Goal: Task Accomplishment & Management: Manage account settings

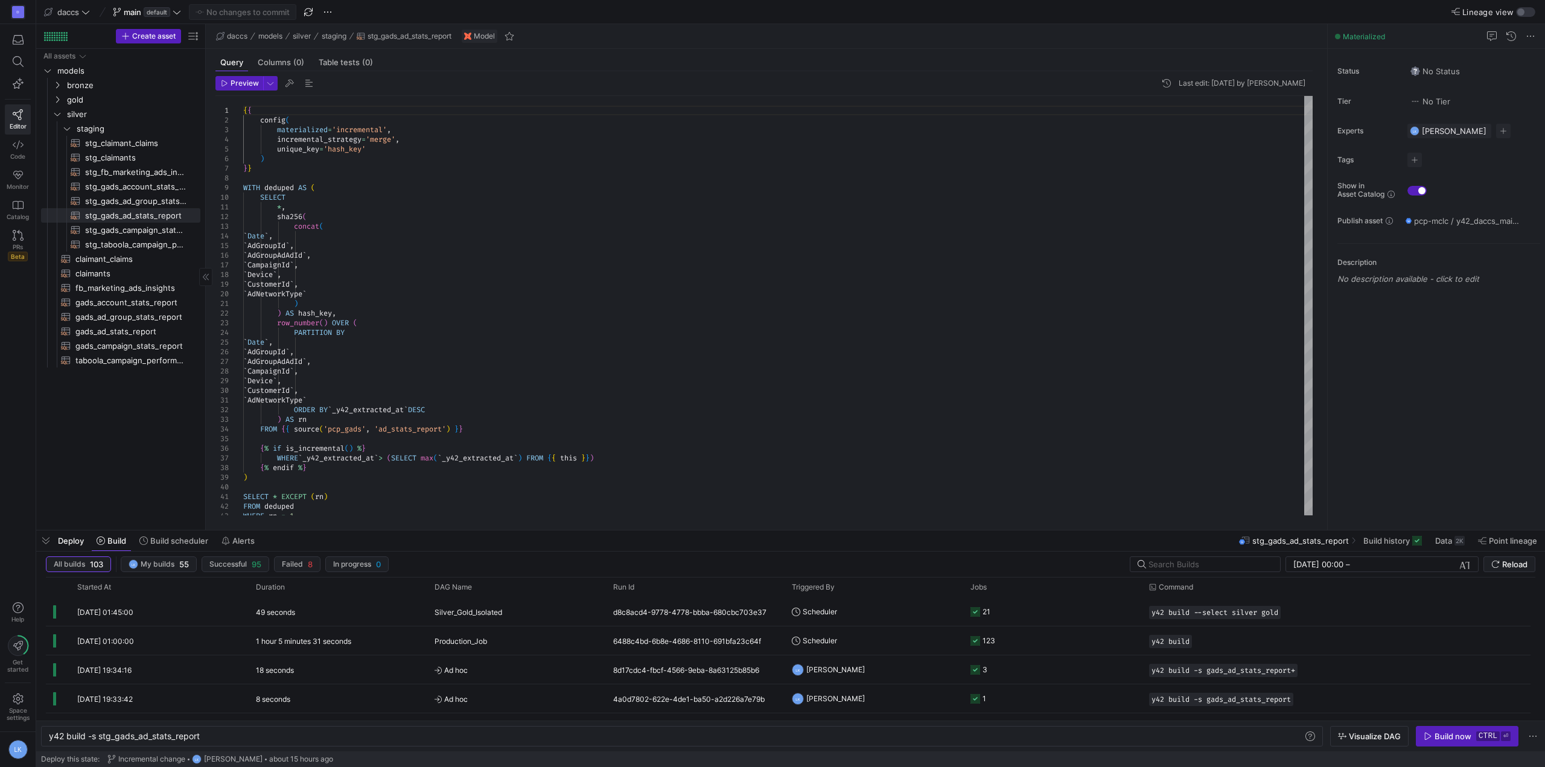
click at [94, 440] on div "All assets models bronze gold silver staging claimant_claims​​​​​​​​​​ claimant…" at bounding box center [120, 287] width 159 height 476
click at [159, 544] on span "Build scheduler" at bounding box center [179, 541] width 58 height 10
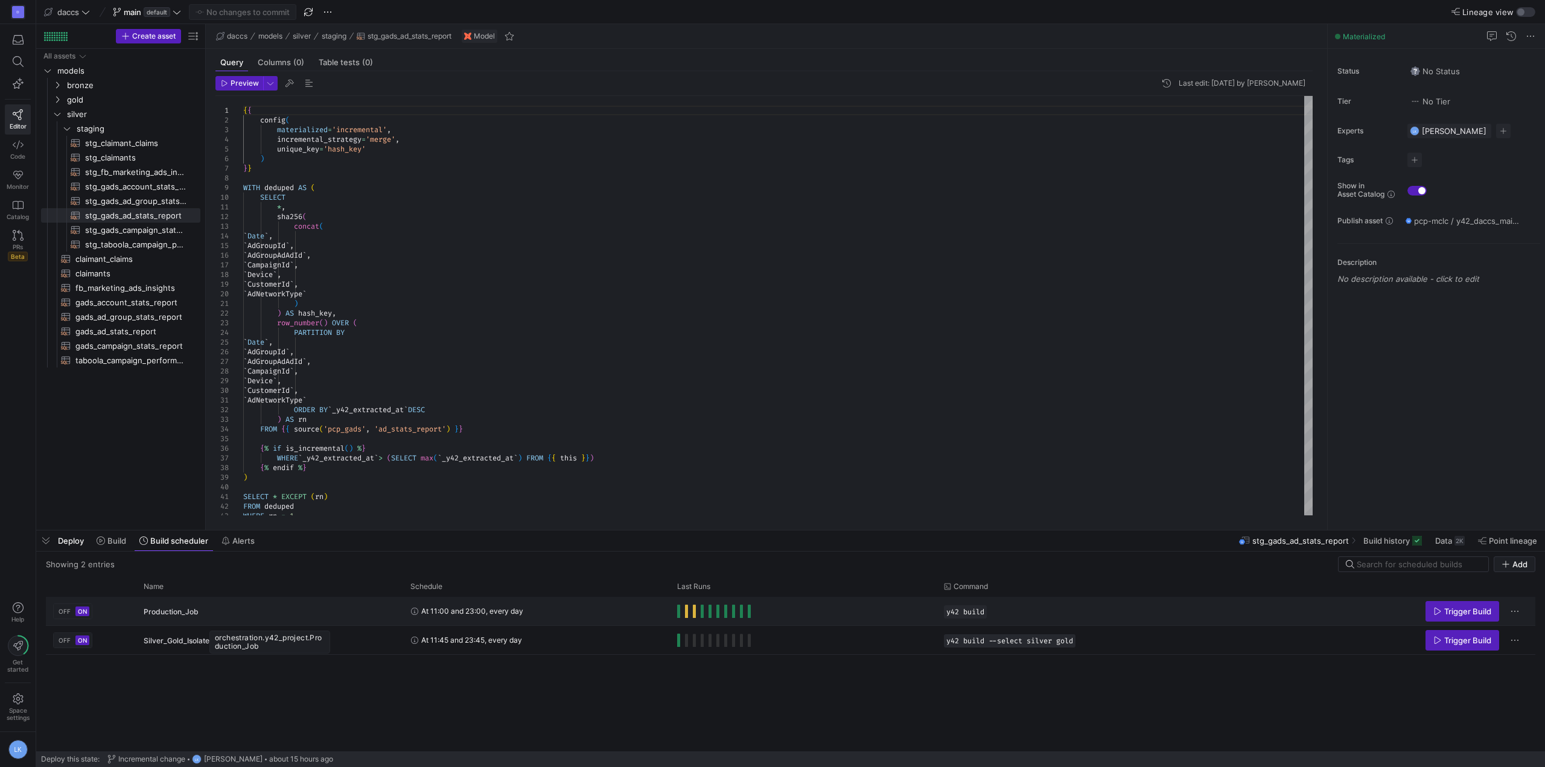
click at [323, 617] on div "Production_Job" at bounding box center [270, 611] width 252 height 28
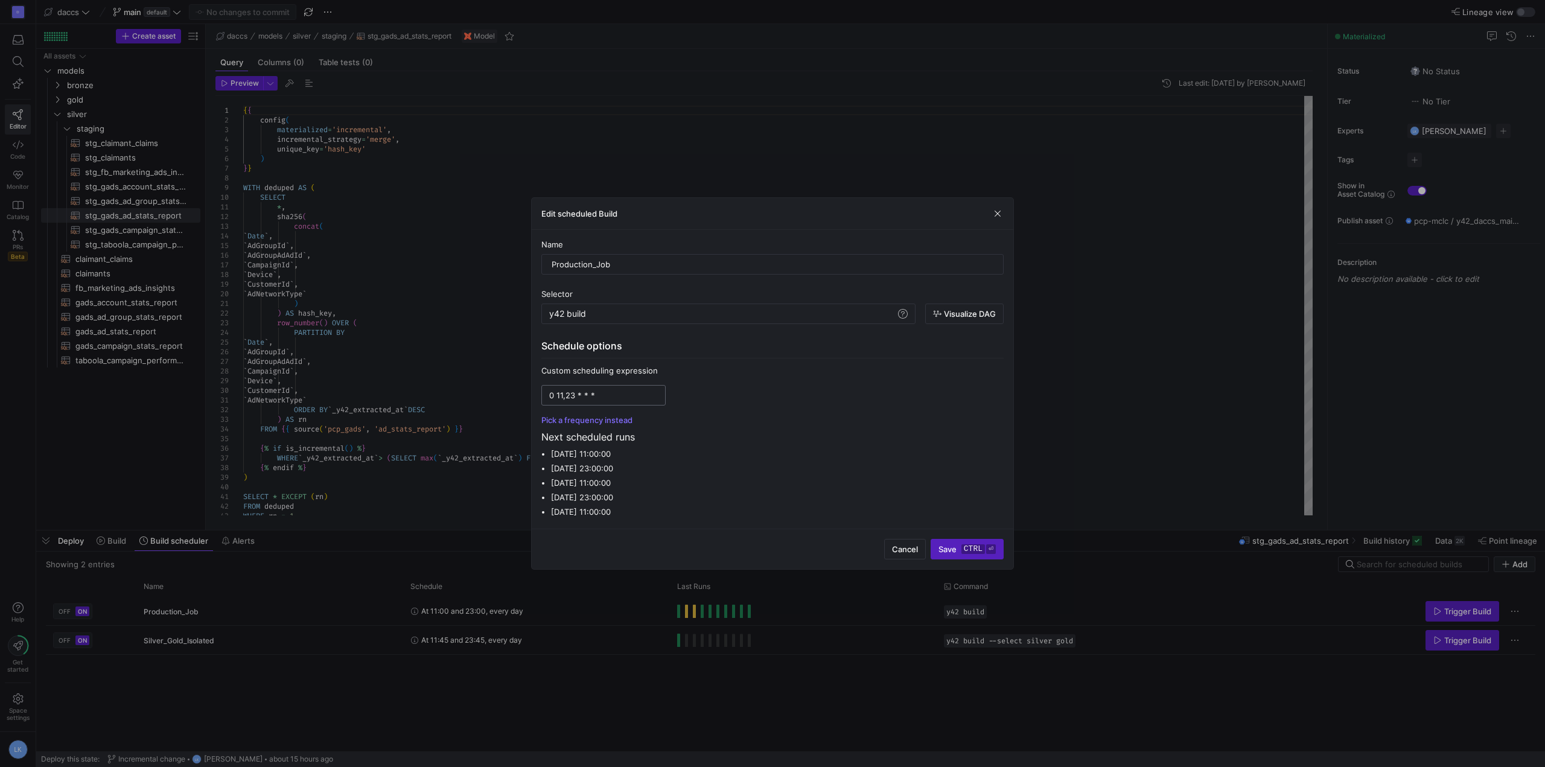
click at [563, 396] on input "0 11,23 * * *" at bounding box center [603, 395] width 109 height 10
type input "0 5,11 * * *"
click at [953, 544] on span "submit" at bounding box center [967, 548] width 72 height 19
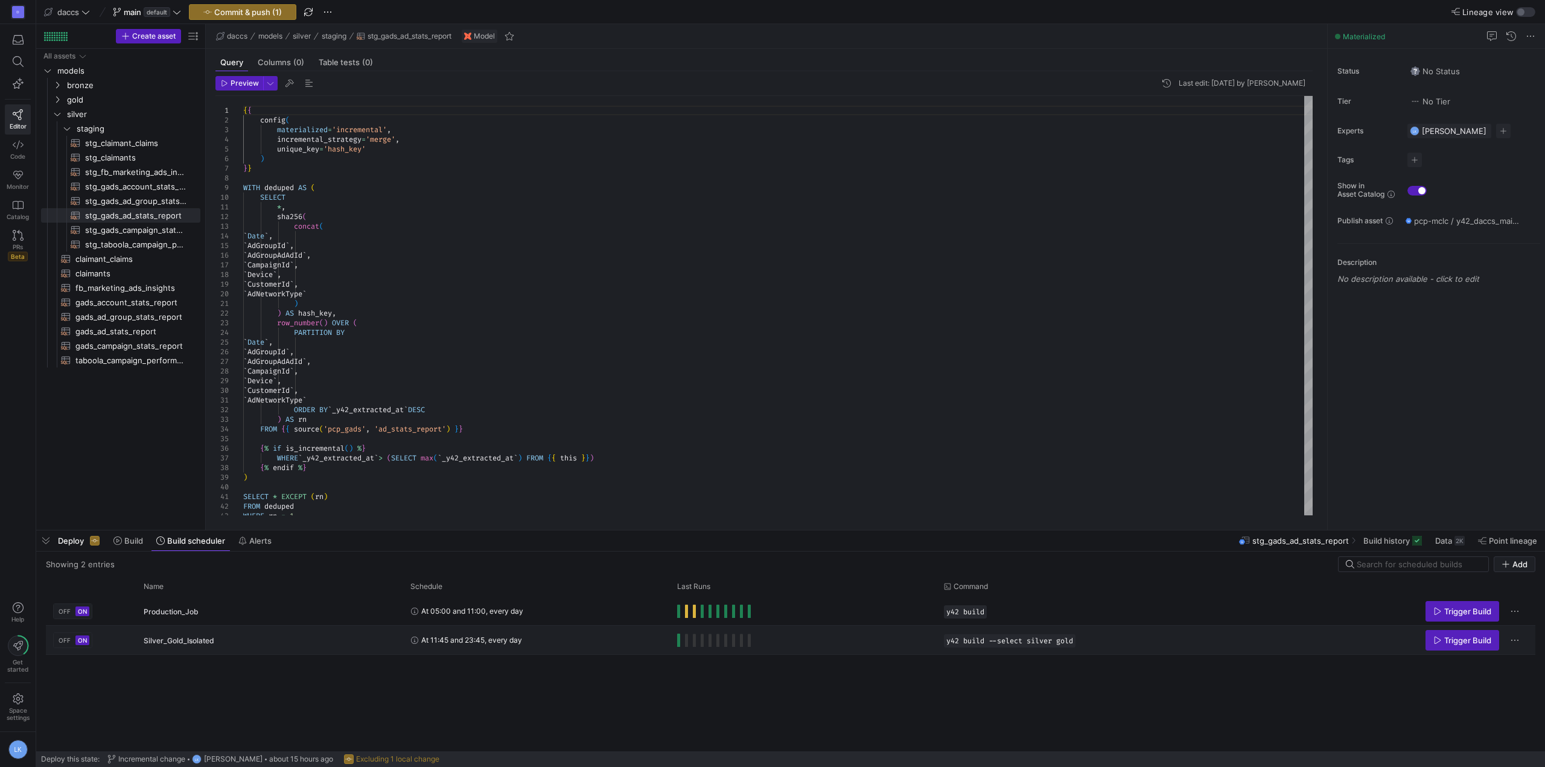
click at [696, 644] on div "Press SPACE to select this row." at bounding box center [714, 640] width 74 height 13
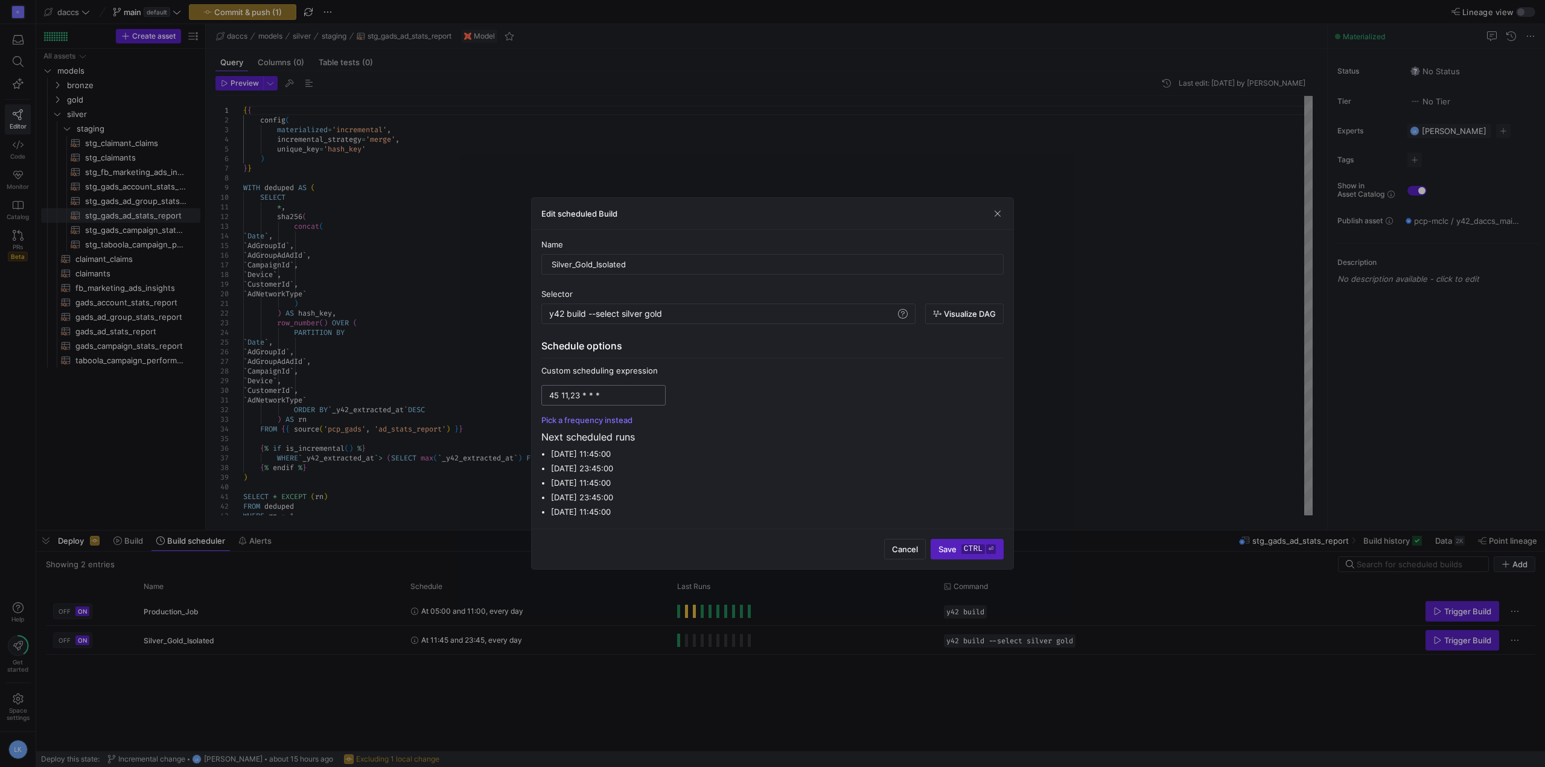
click at [579, 397] on input "45 11,23 * * *" at bounding box center [603, 395] width 109 height 10
paste input "5,11"
type input "45 5,11 * * *"
click at [968, 545] on kbd "ctrl" at bounding box center [973, 549] width 24 height 10
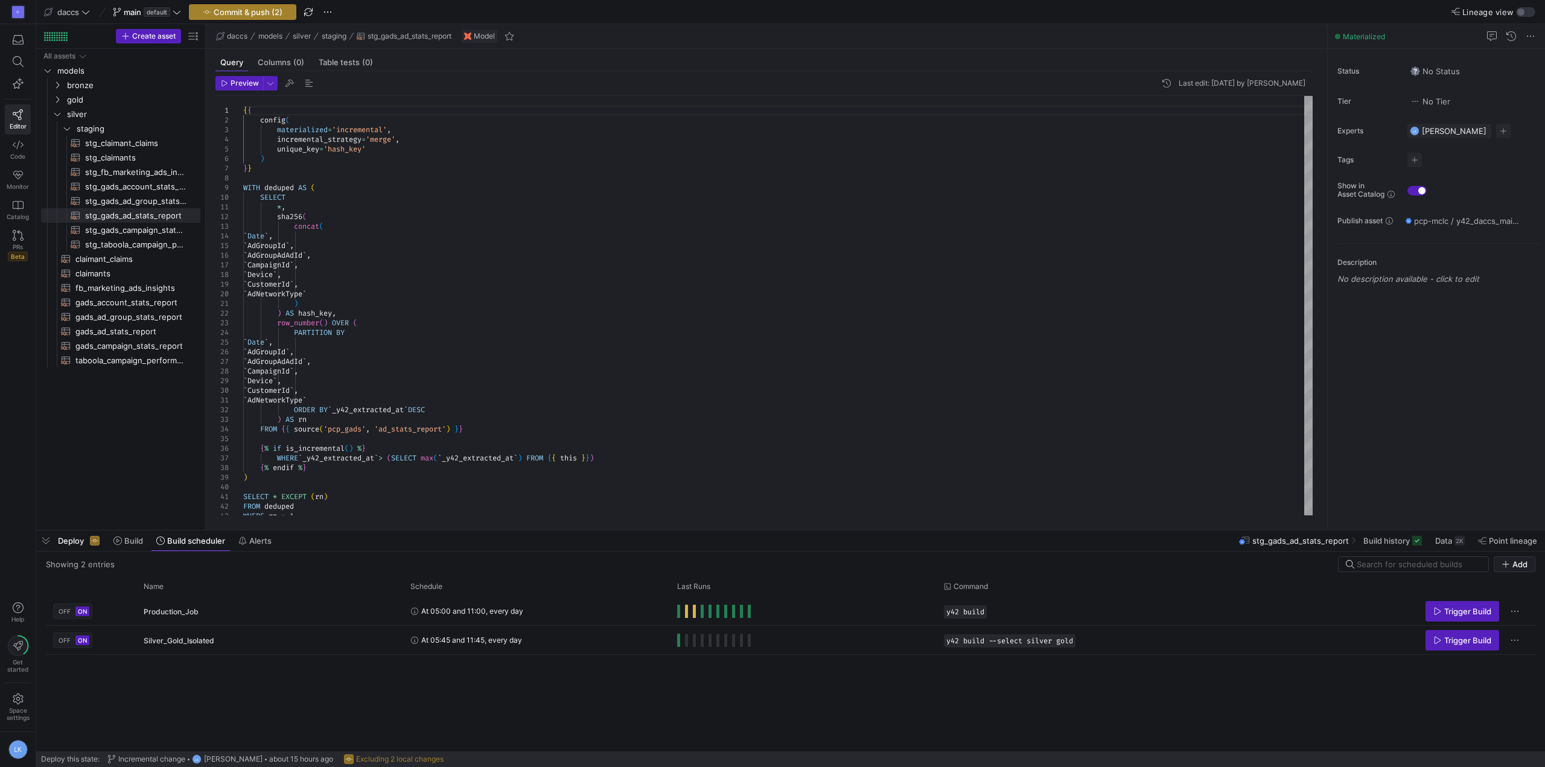
click at [230, 15] on span "Commit & push (2)" at bounding box center [248, 12] width 69 height 10
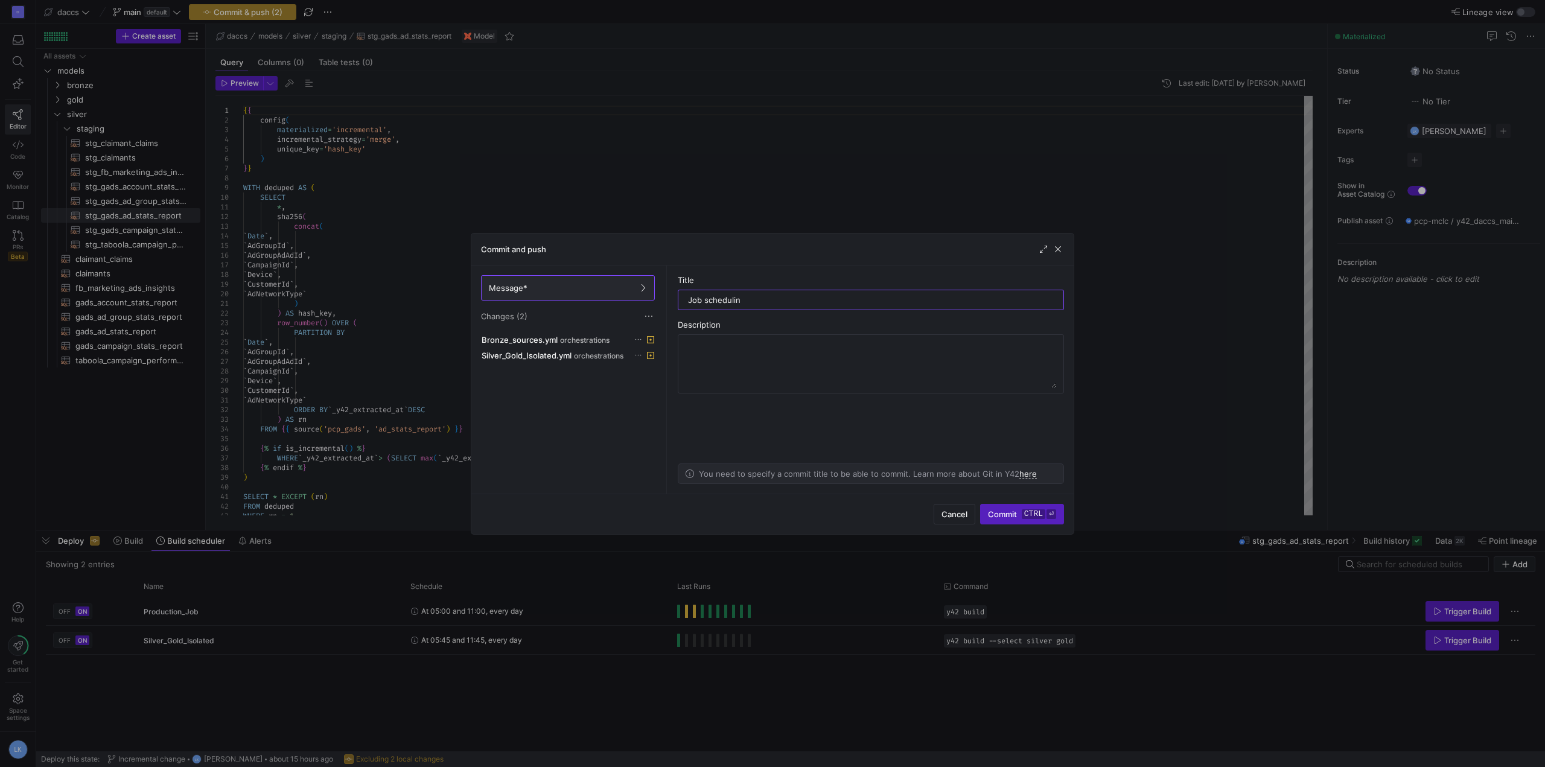
type input "Job scheduling"
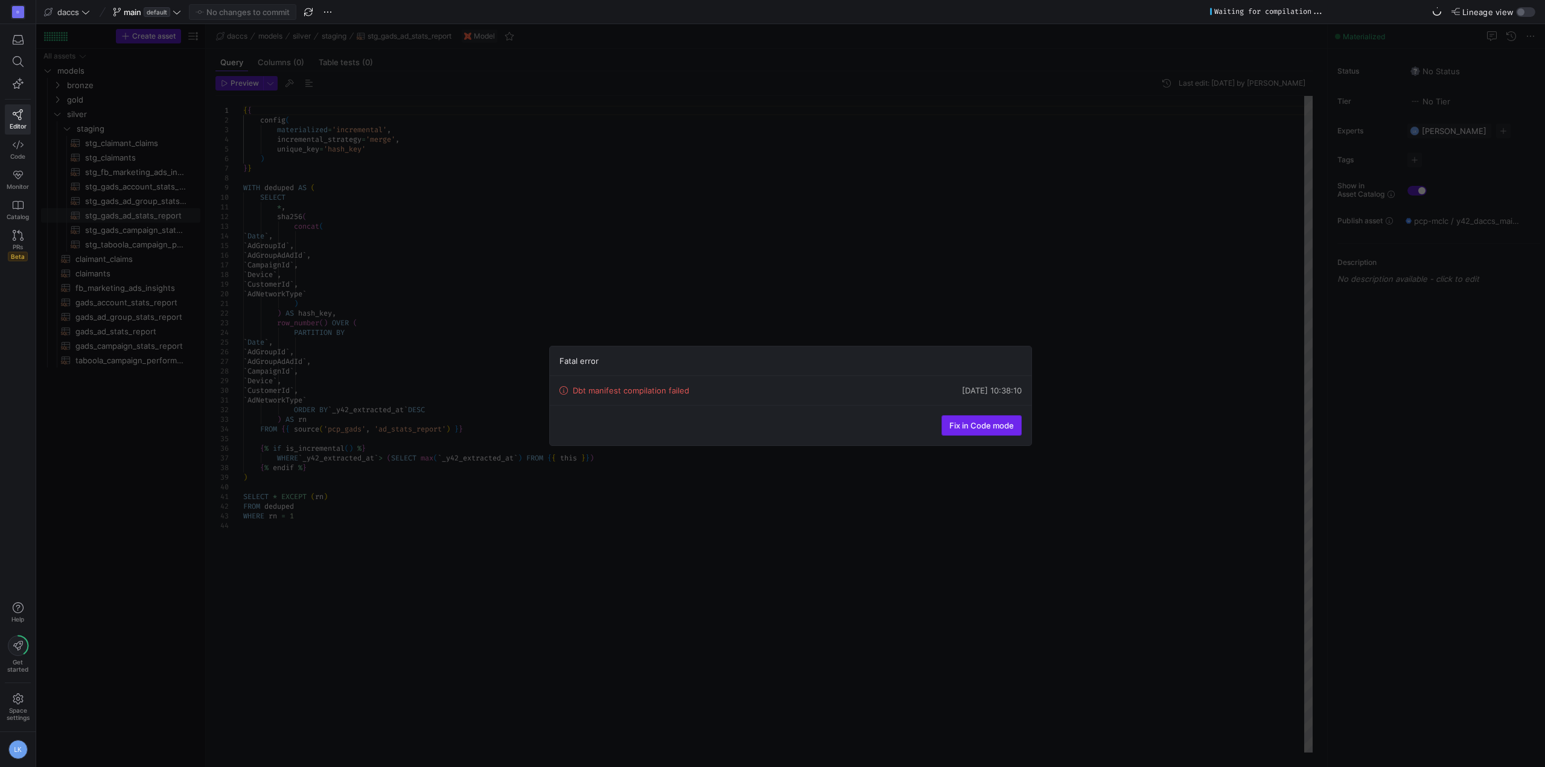
click at [972, 425] on span "Fix in Code mode" at bounding box center [981, 426] width 65 height 10
click at [973, 422] on span "Fix in Code mode" at bounding box center [981, 426] width 65 height 10
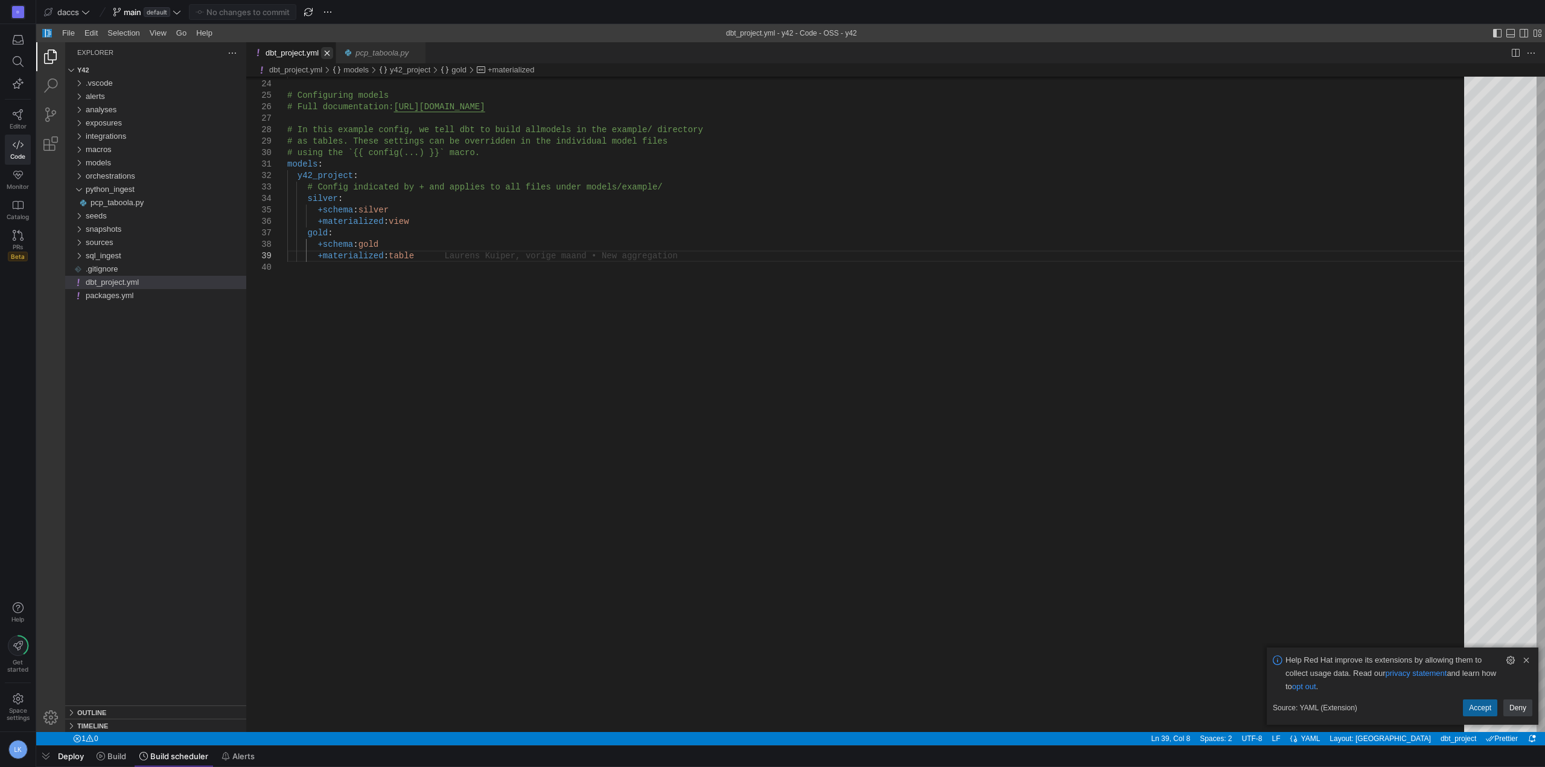
click at [325, 54] on link "Close (Ctrl+F4)" at bounding box center [327, 53] width 12 height 12
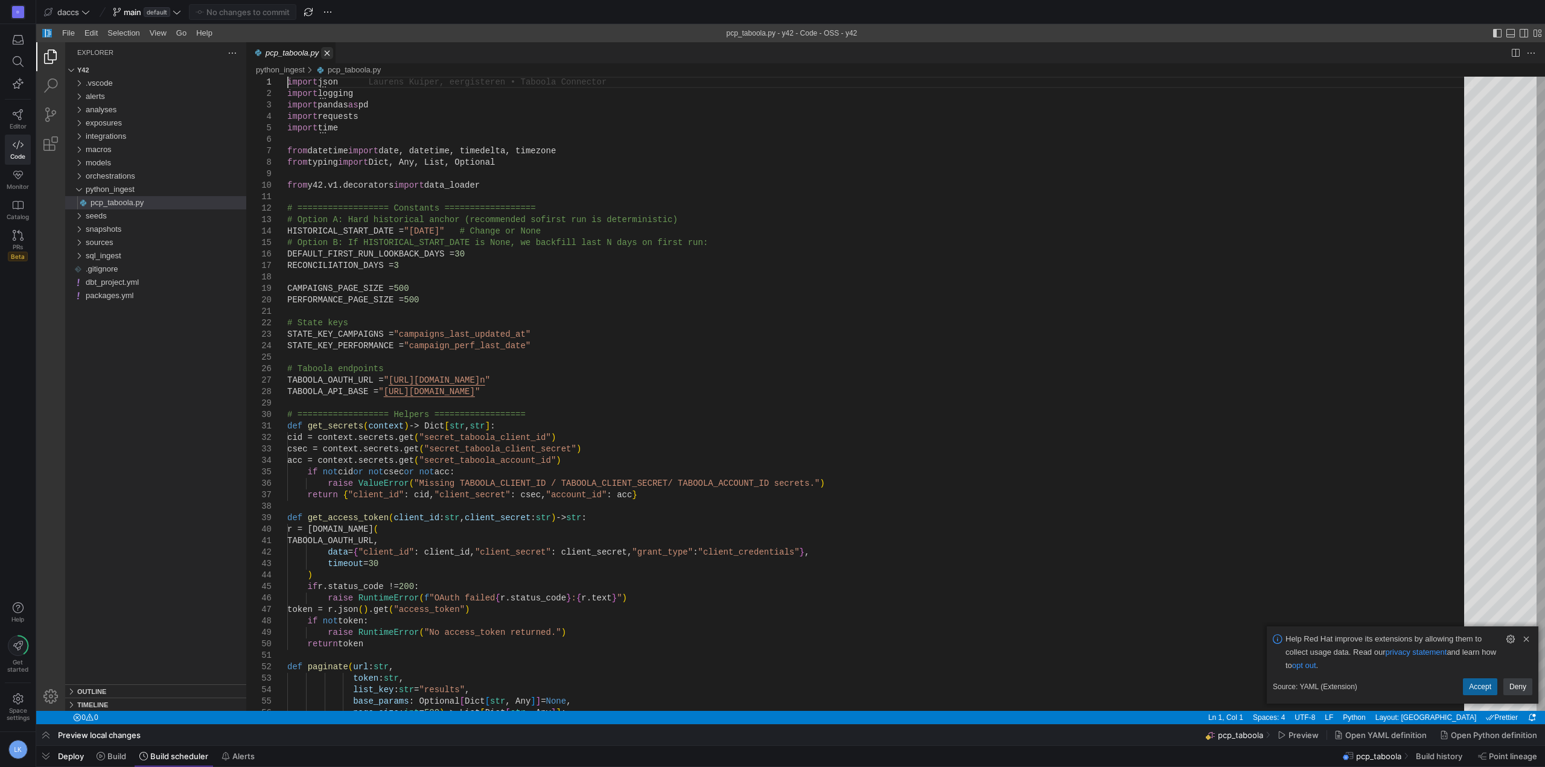
click at [325, 51] on link "Close (Ctrl+F4)" at bounding box center [327, 53] width 12 height 12
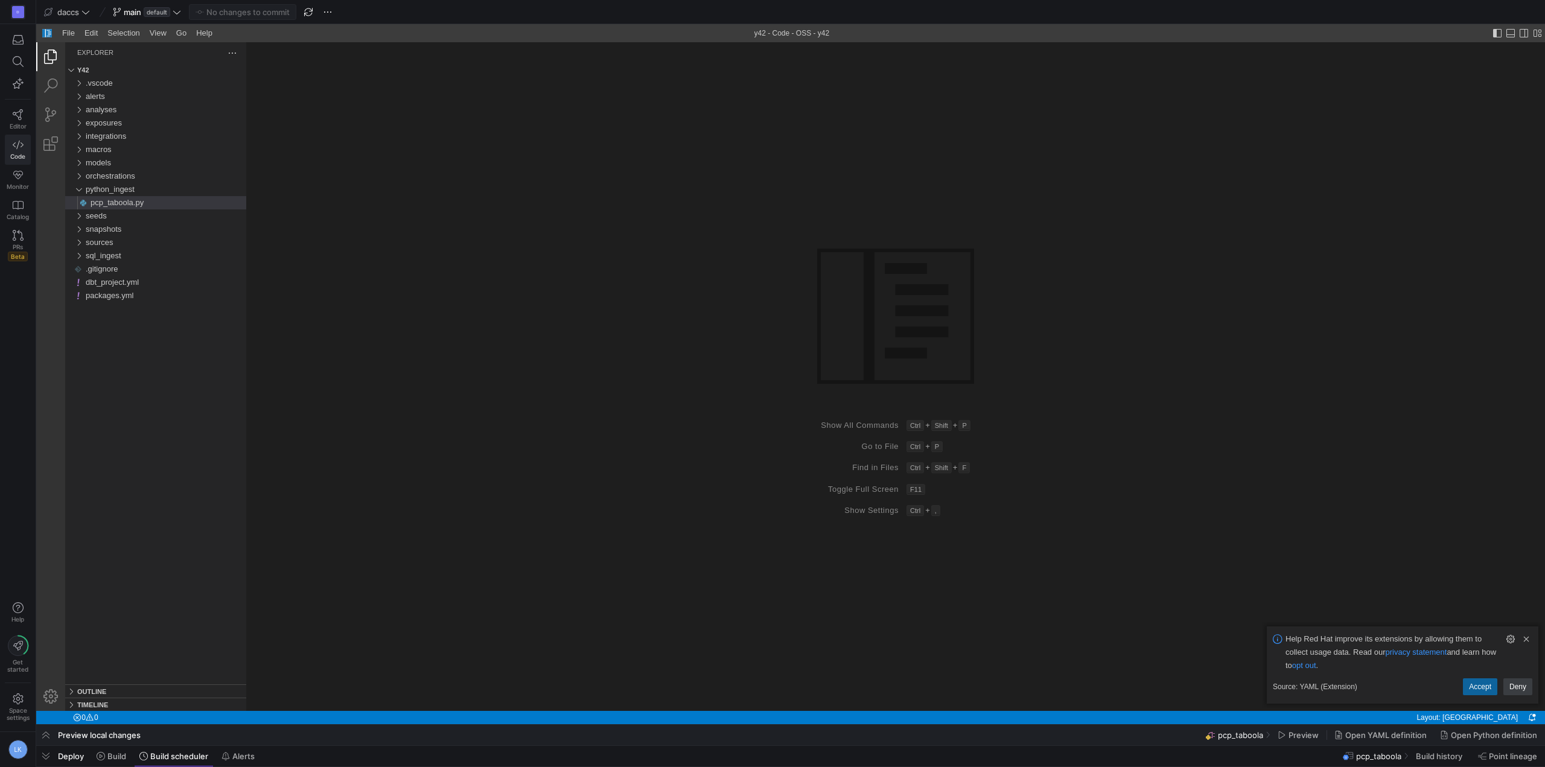
click at [9, 151] on link "Code" at bounding box center [18, 150] width 26 height 30
click at [17, 121] on link "Editor" at bounding box center [18, 119] width 26 height 30
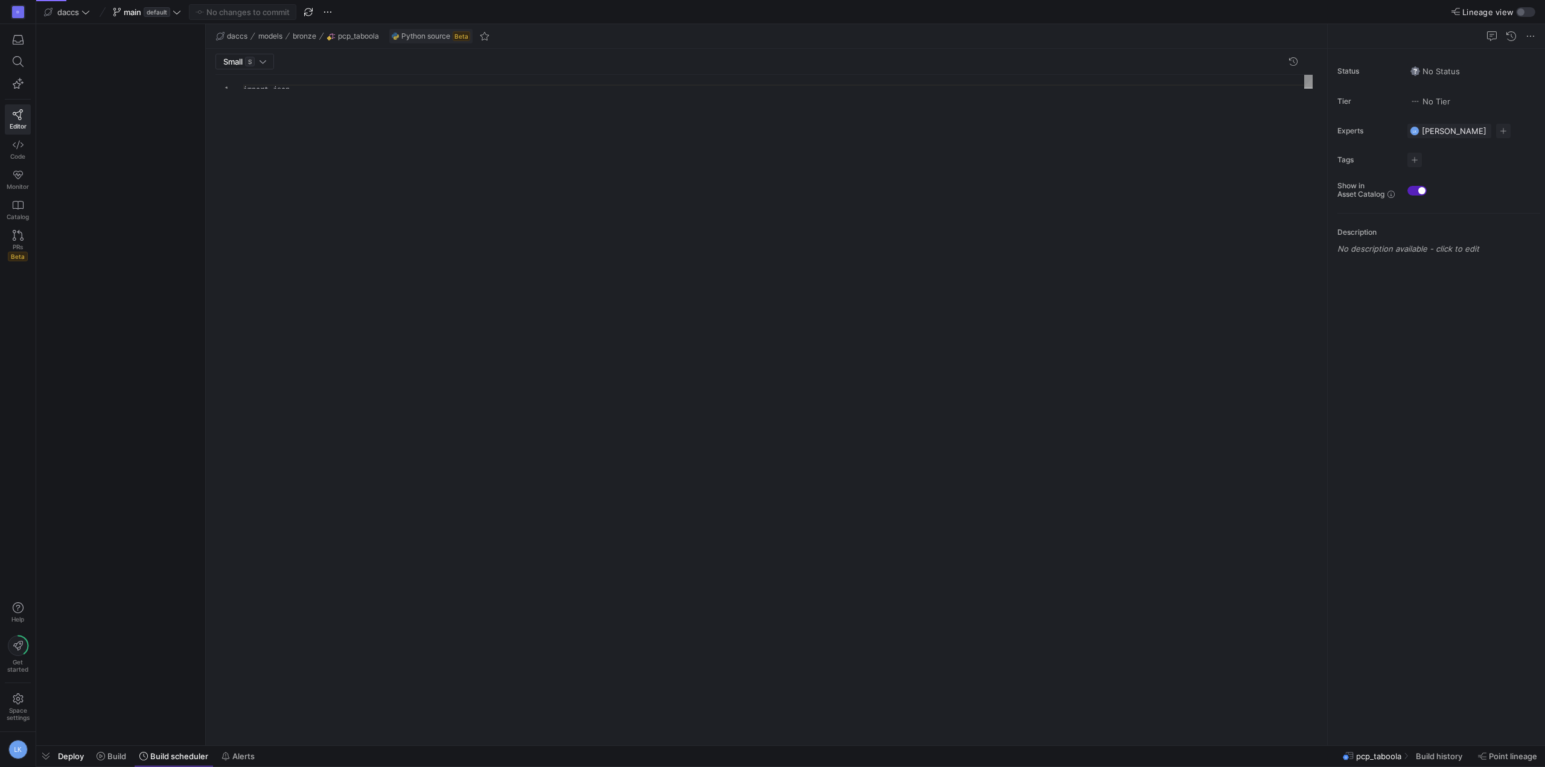
type textarea "import json import logging import pandas as pd import requests import time from…"
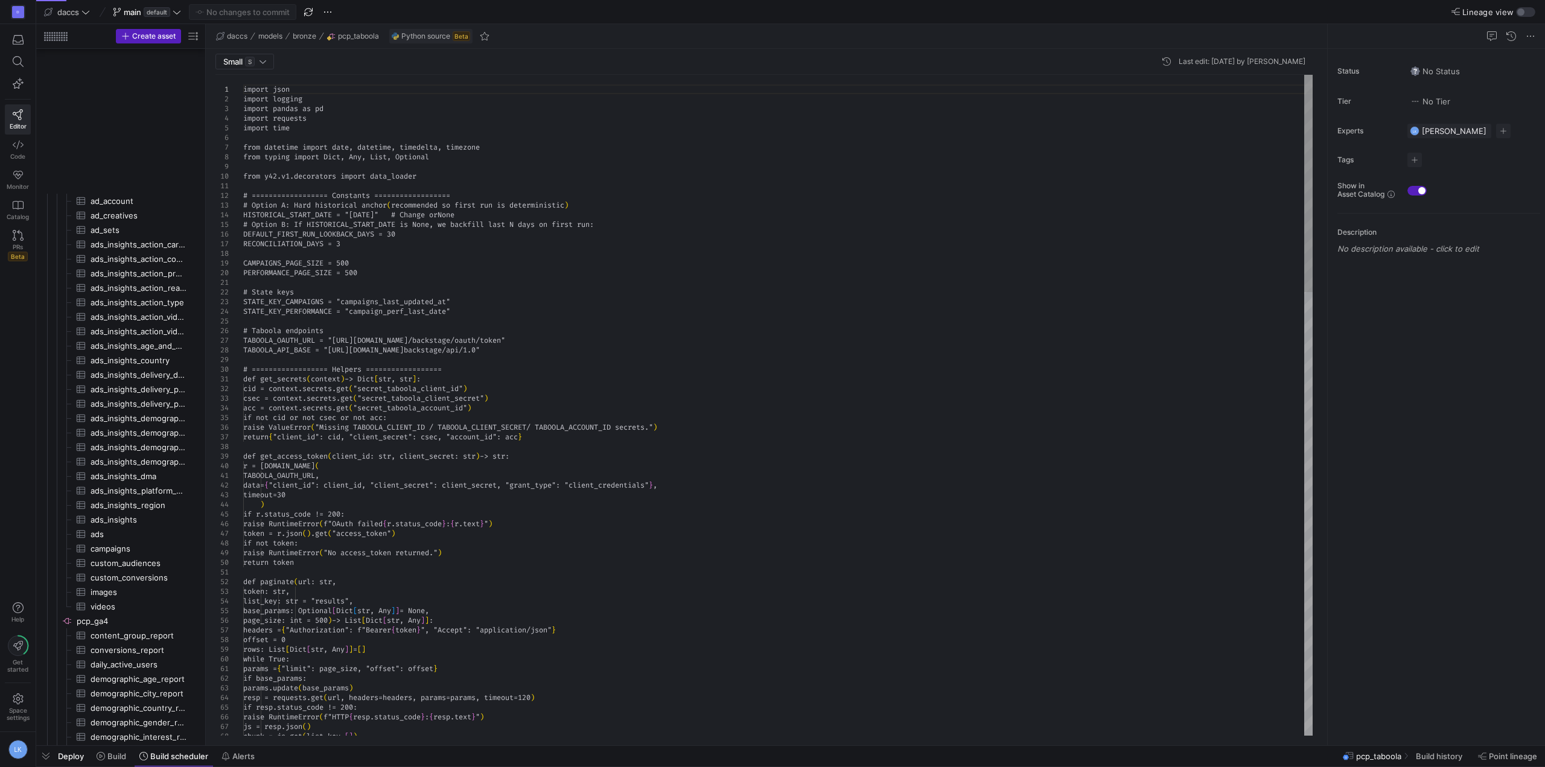
scroll to position [882, 0]
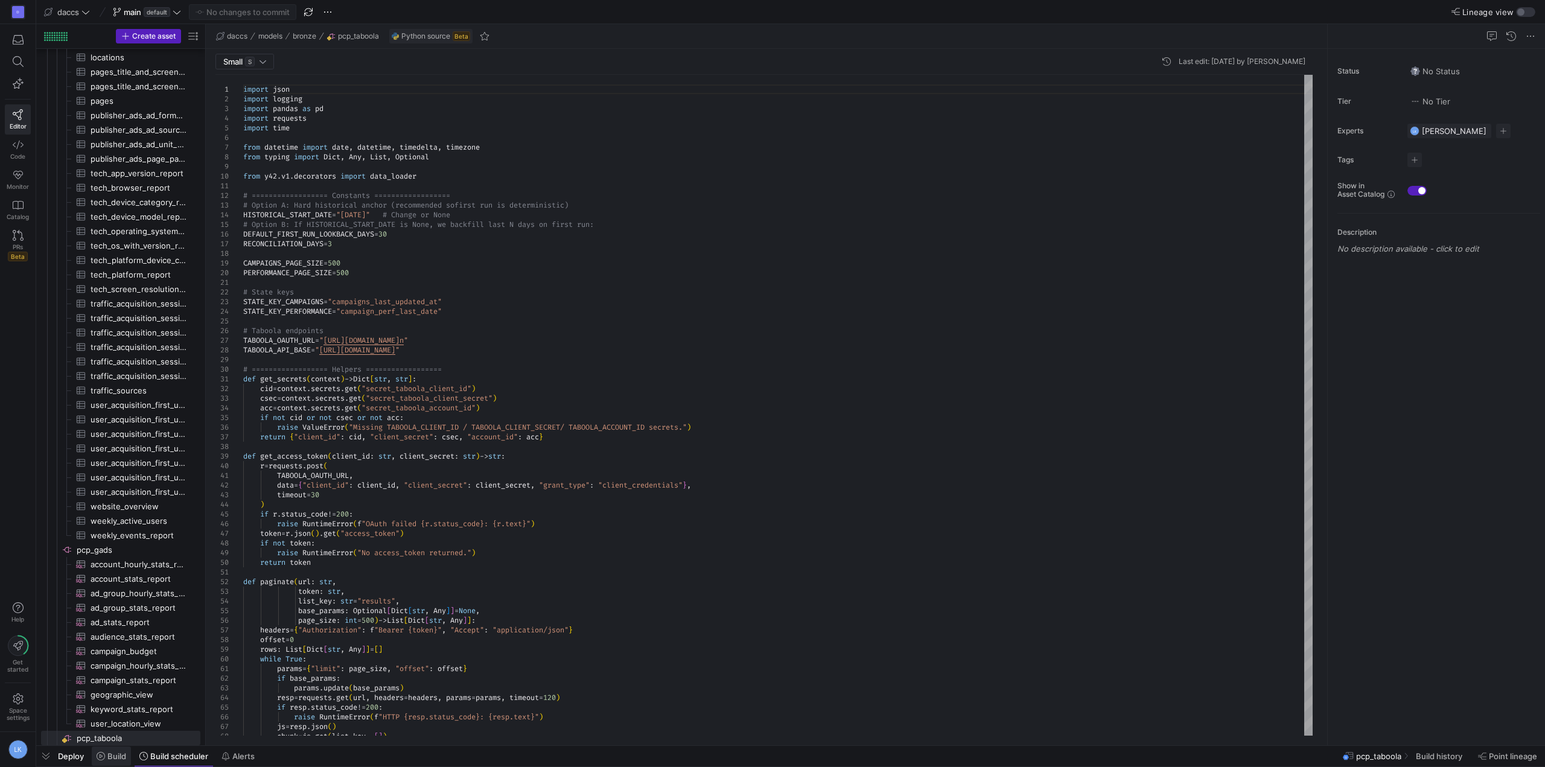
click at [104, 755] on icon at bounding box center [101, 756] width 8 height 8
click at [176, 757] on span "Build scheduler" at bounding box center [179, 756] width 58 height 10
click at [43, 758] on span "button" at bounding box center [45, 756] width 19 height 21
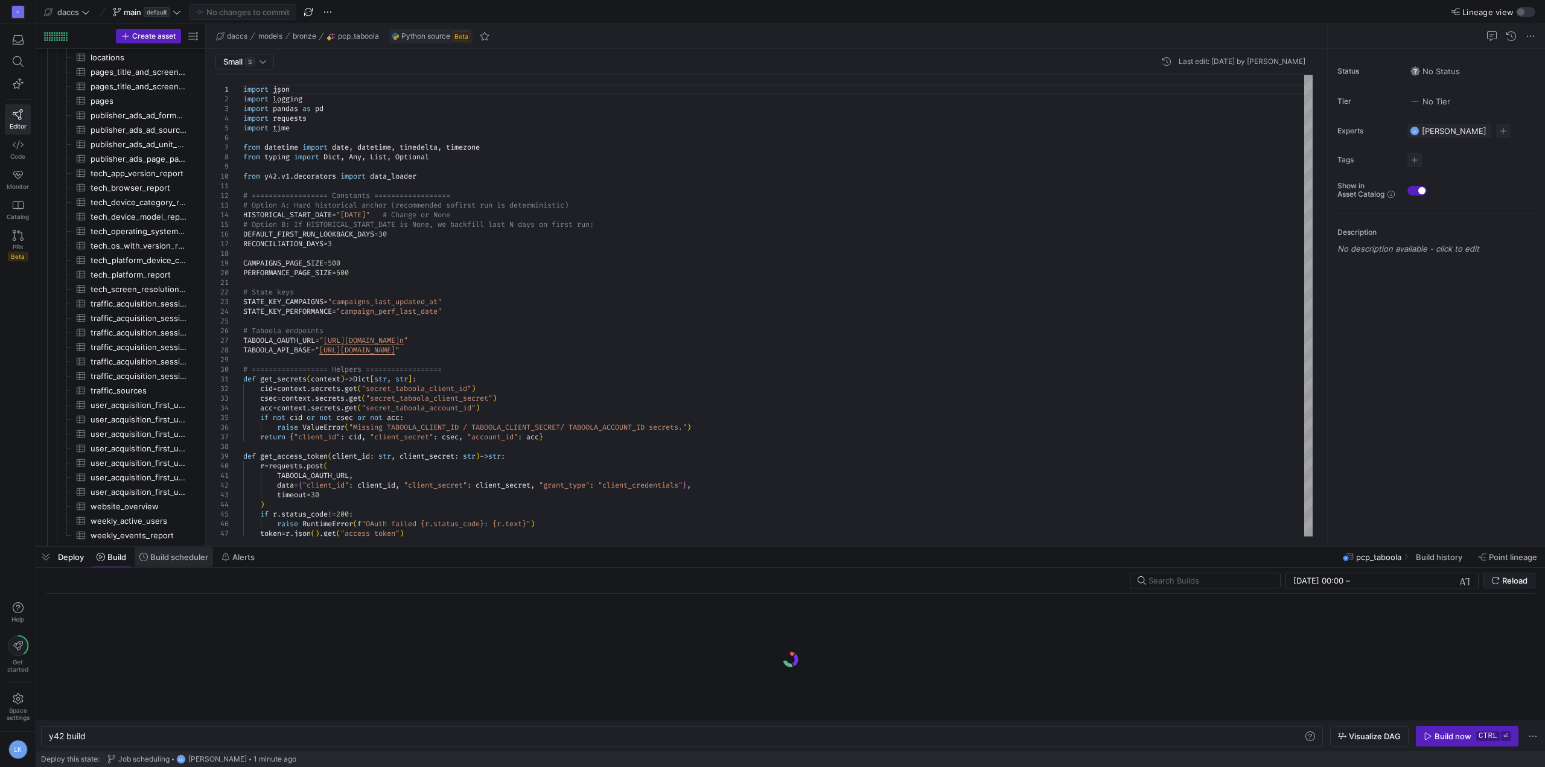
click at [176, 562] on span at bounding box center [174, 556] width 78 height 19
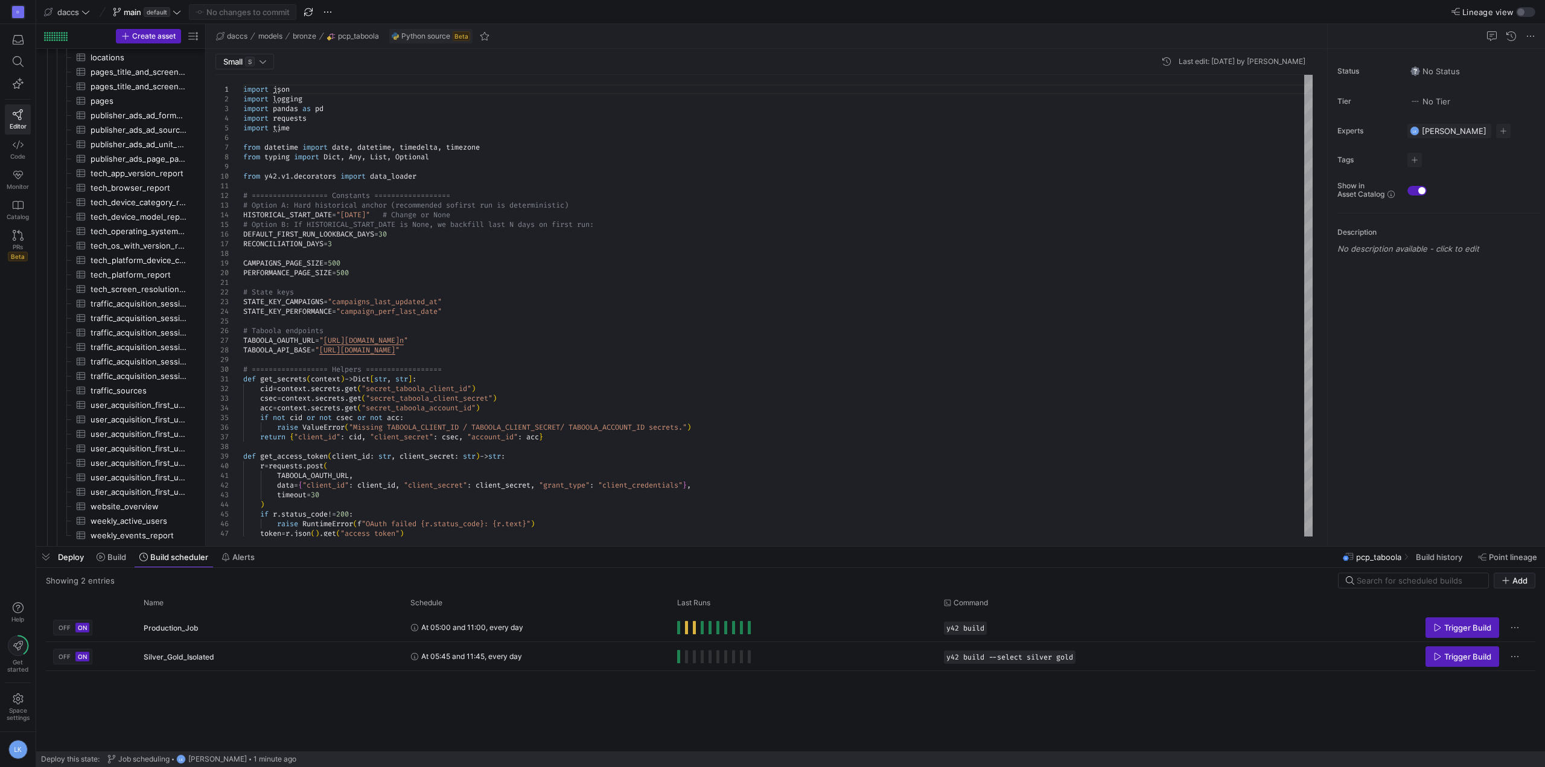
click at [497, 696] on div "OFF ON Production_Job At 05:00 and 11:00, every day y42 build Trigger Build OFF…" at bounding box center [790, 682] width 1489 height 138
click at [818, 11] on y42-top-nav "daccs main default No changes to commit Lineage view" at bounding box center [790, 12] width 1508 height 24
